Goal: Task Accomplishment & Management: Use online tool/utility

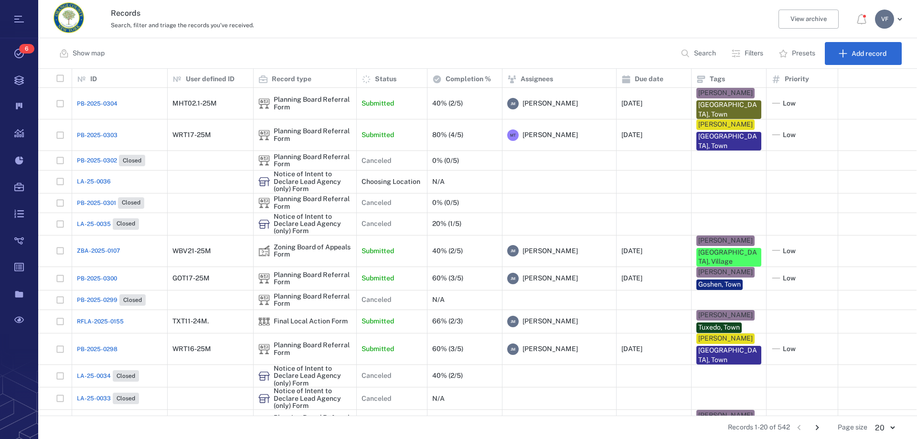
click at [747, 55] on p "Filters" at bounding box center [754, 54] width 19 height 10
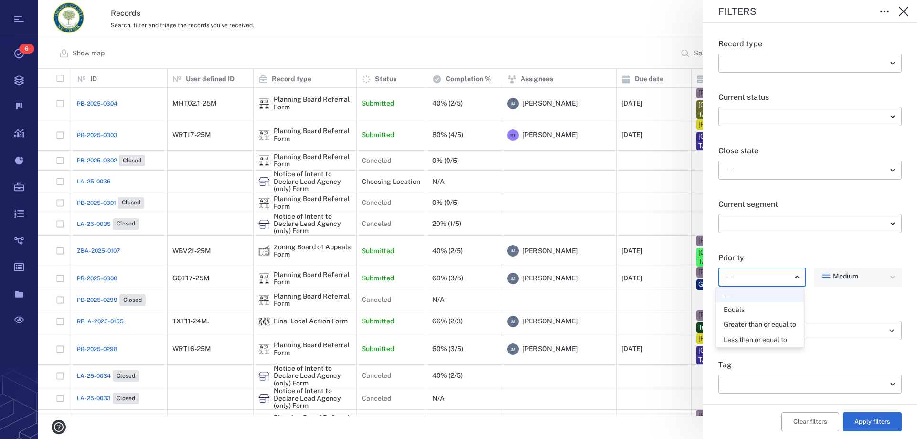
click at [791, 277] on body "Tasks 6 Records Boards Dashboard Reports Record types Guide steps Rules Form bu…" at bounding box center [458, 219] width 917 height 439
click at [791, 277] on div at bounding box center [458, 219] width 917 height 439
click at [885, 167] on body "Tasks 6 Records Boards Dashboard Reports Record types Guide steps Rules Form bu…" at bounding box center [458, 219] width 917 height 439
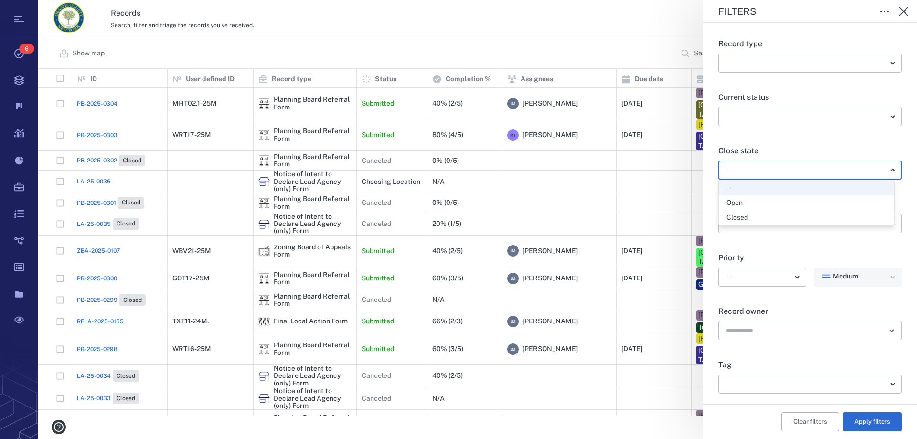
click at [764, 203] on div "Open" at bounding box center [807, 203] width 160 height 10
type input "*****"
click at [890, 385] on body "Tasks 6 Records Boards Dashboard Reports Record types Guide steps Rules Form bu…" at bounding box center [458, 219] width 917 height 439
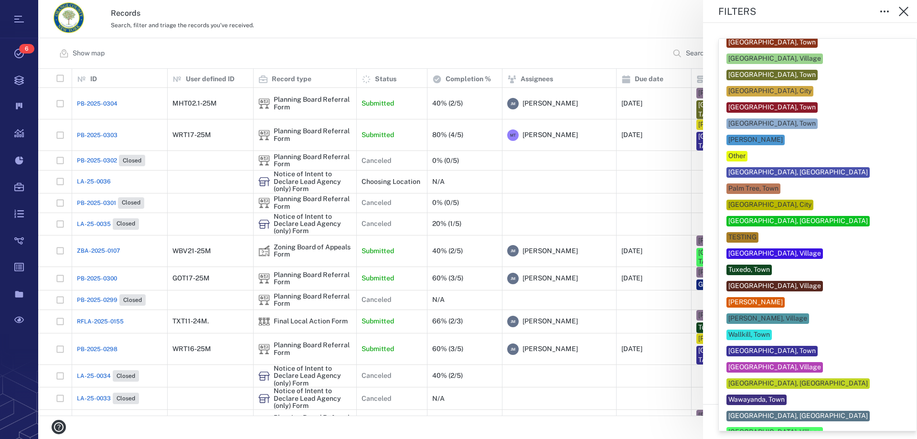
scroll to position [436, 0]
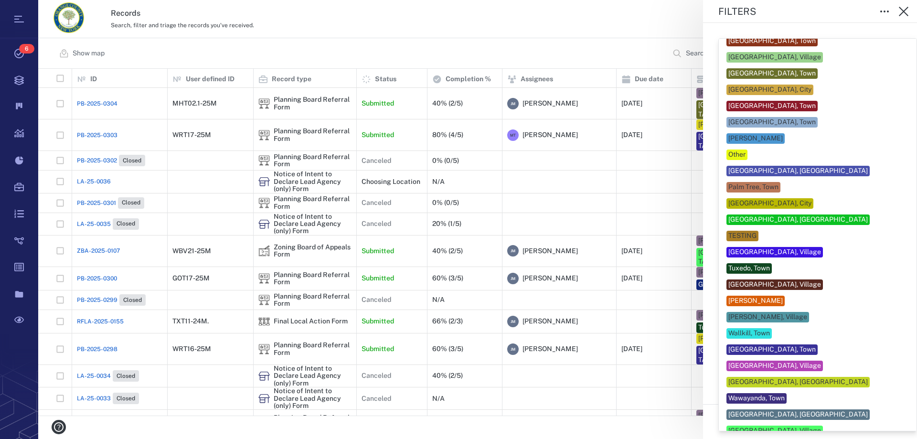
click at [795, 296] on div "[PERSON_NAME]" at bounding box center [818, 301] width 183 height 11
type input "***"
click at [666, 431] on div at bounding box center [458, 219] width 917 height 439
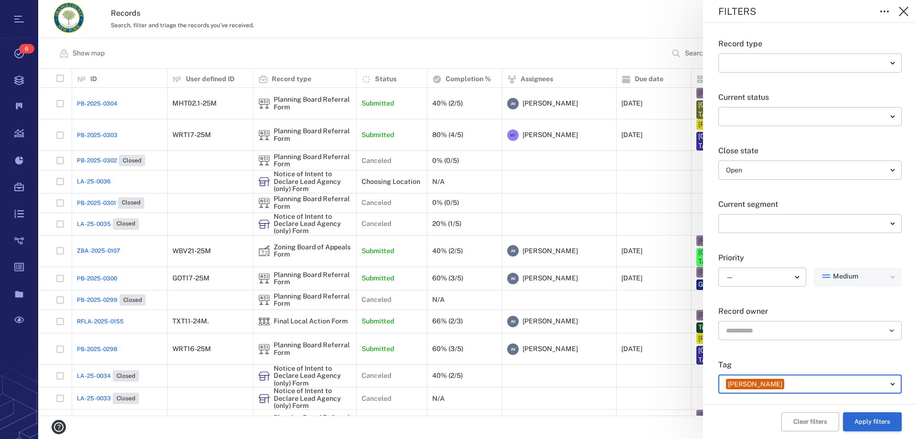
click at [867, 421] on button "Apply filters" at bounding box center [872, 421] width 59 height 19
